Goal: Information Seeking & Learning: Learn about a topic

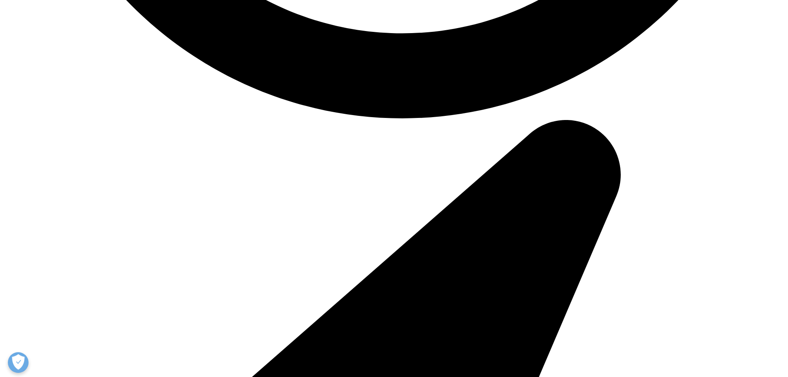
scroll to position [5696, 0]
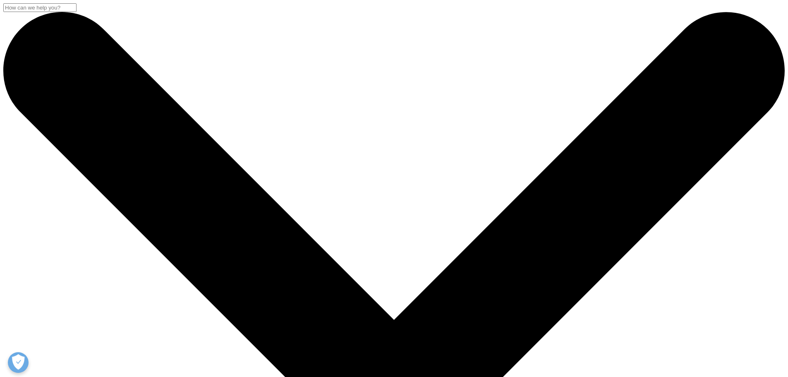
click at [501, 17] on span "Choose a Region" at bounding box center [514, 16] width 46 height 7
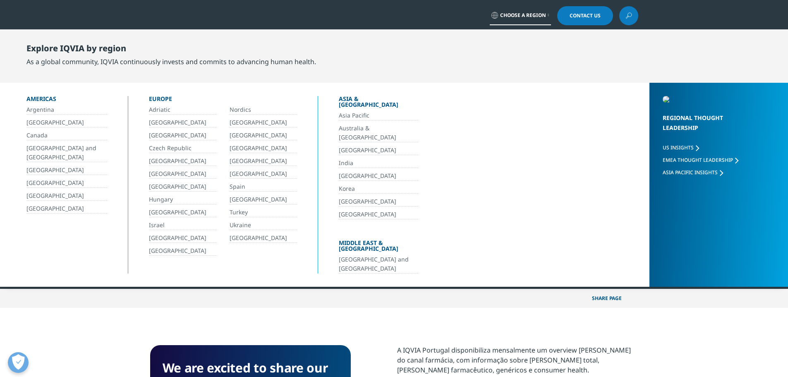
click at [32, 122] on link "[GEOGRAPHIC_DATA]" at bounding box center [66, 123] width 81 height 10
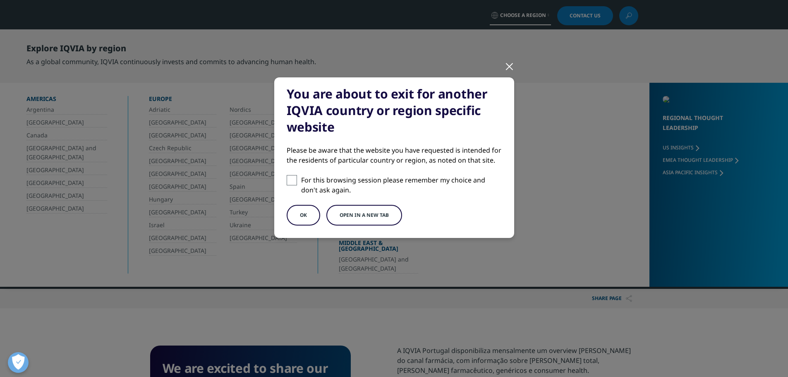
click at [342, 214] on button "Open in a new tab" at bounding box center [364, 215] width 76 height 21
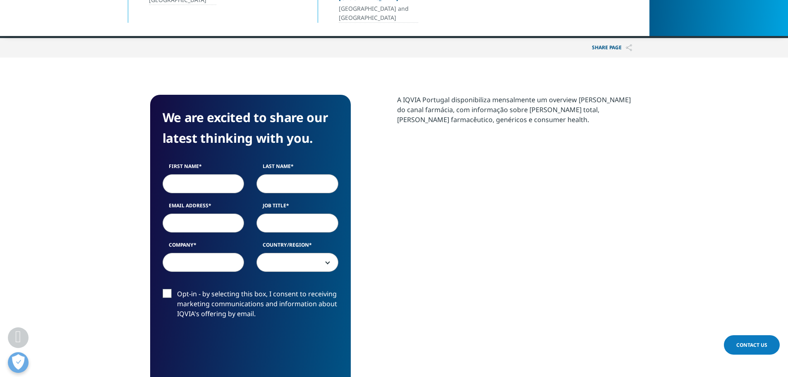
scroll to position [248, 0]
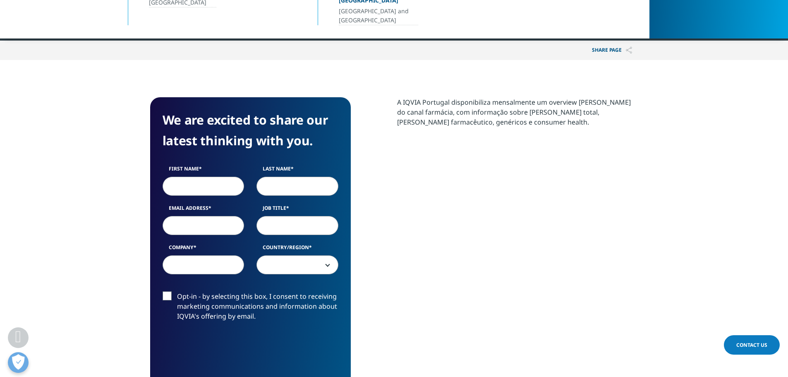
click at [452, 203] on div "A IQVIA Portugal disponibiliza mensalmente um overview de mercado do canal farm…" at bounding box center [517, 257] width 241 height 320
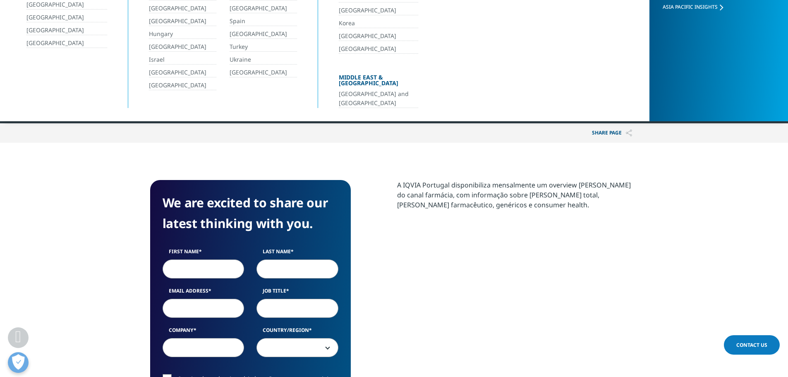
scroll to position [0, 0]
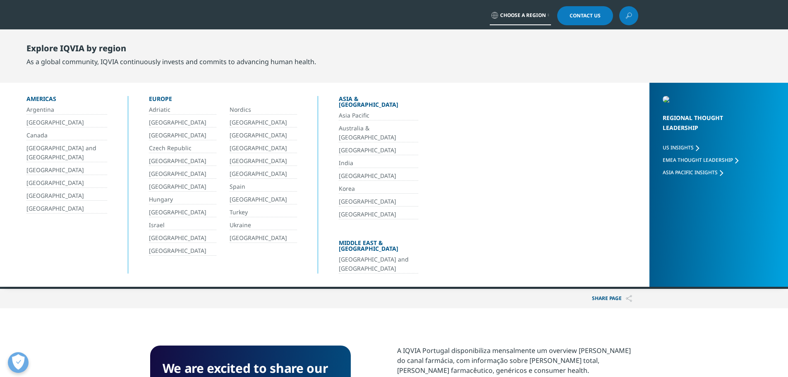
click at [540, 14] on span "Choose a Region" at bounding box center [523, 15] width 46 height 7
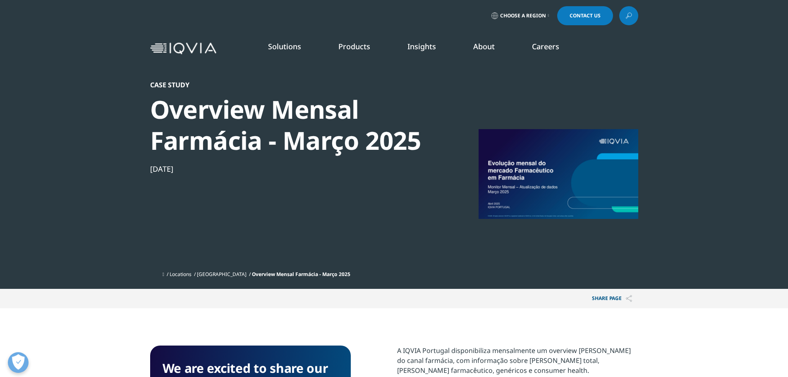
click at [561, 178] on div at bounding box center [558, 174] width 160 height 186
click at [399, 170] on div "Apr 24, 2025" at bounding box center [292, 169] width 284 height 10
click at [228, 136] on div "Overview Mensal Farmácia - Março 2025" at bounding box center [292, 125] width 284 height 62
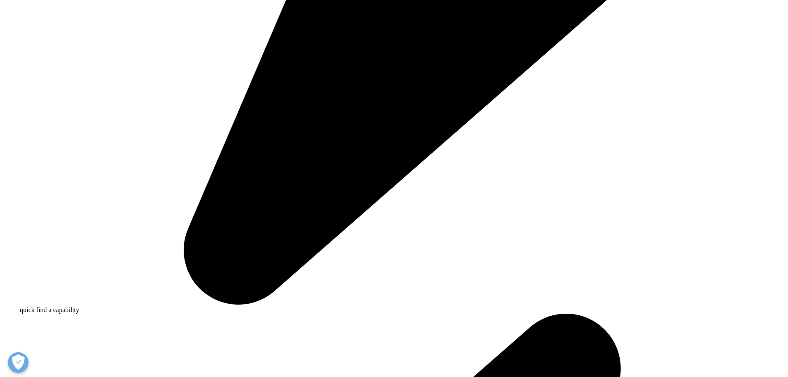
scroll to position [799, 0]
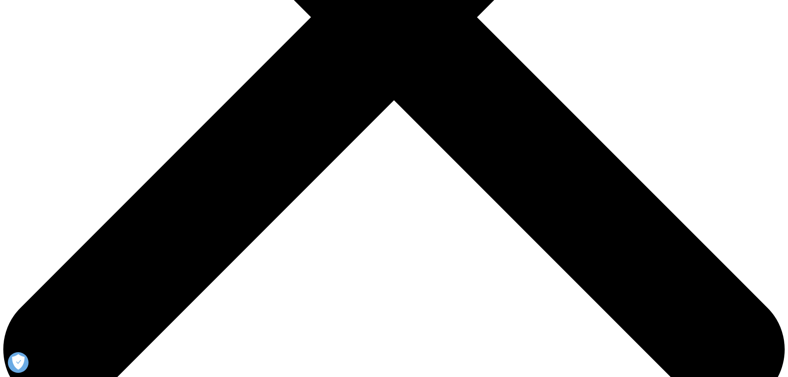
scroll to position [455, 0]
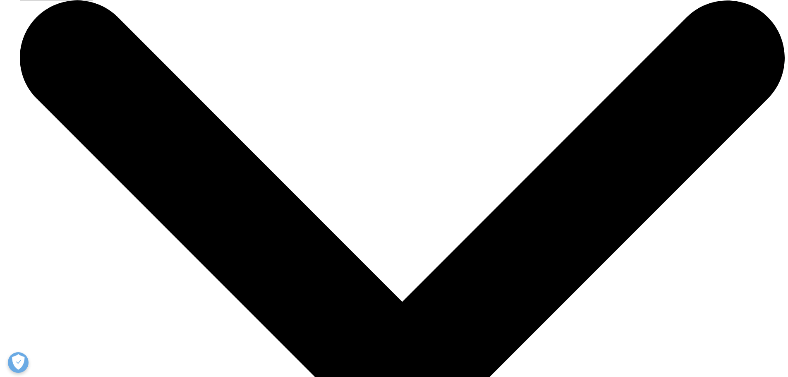
scroll to position [3451, 0]
